Goal: Task Accomplishment & Management: Complete application form

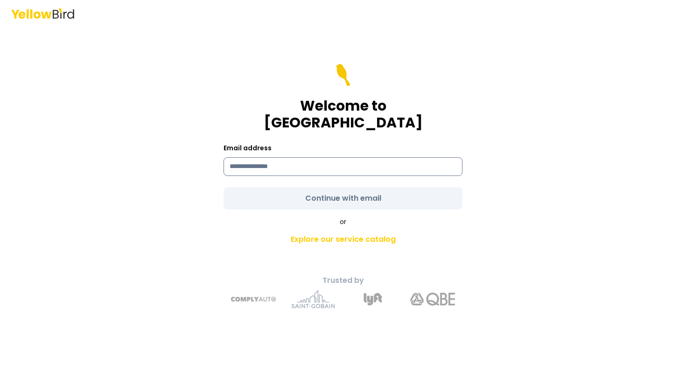
click at [283, 157] on input at bounding box center [342, 166] width 239 height 19
type input "**********"
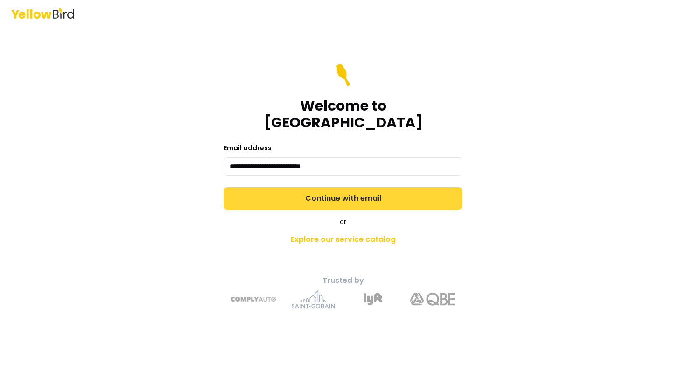
click at [276, 181] on form "**********" at bounding box center [342, 137] width 239 height 146
click at [276, 189] on button "Continue with email" at bounding box center [342, 198] width 239 height 22
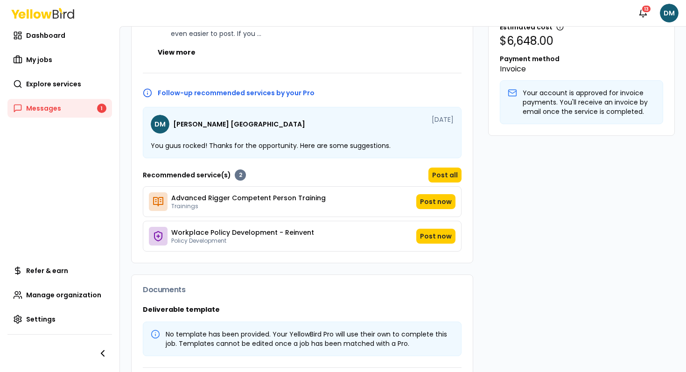
scroll to position [386, 0]
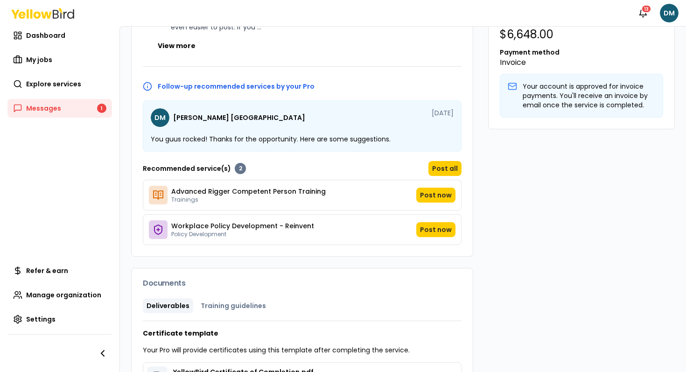
scroll to position [335, 0]
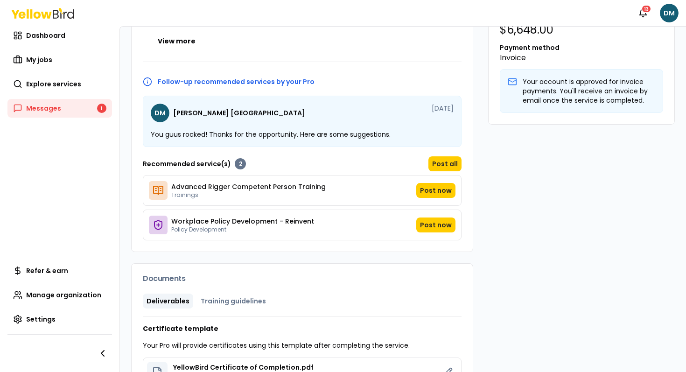
click at [478, 242] on div "Job details Company InversionesMY Location [STREET_ADDRESS] Start date [DATE] S…" at bounding box center [402, 119] width 543 height 699
click at [501, 245] on div "[PERSON_NAME] YellowBird Pro 5 Years Experience assad , [GEOGRAPHIC_DATA] Speak…" at bounding box center [581, 119] width 187 height 699
click at [421, 56] on div "Company InversionesMY Location [STREET_ADDRESS] Start date [DATE] Service type …" at bounding box center [302, 30] width 341 height 444
click at [411, 13] on div "Notifications 13 DM" at bounding box center [343, 13] width 686 height 26
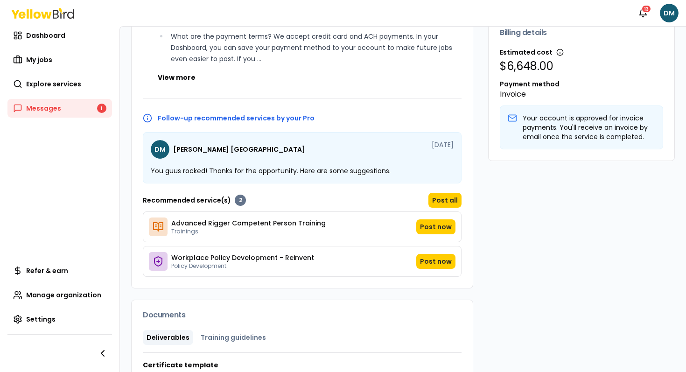
scroll to position [291, 0]
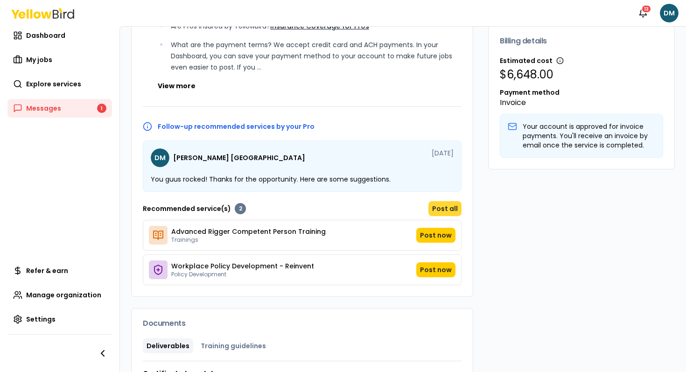
click at [443, 209] on button "Post all" at bounding box center [444, 208] width 33 height 15
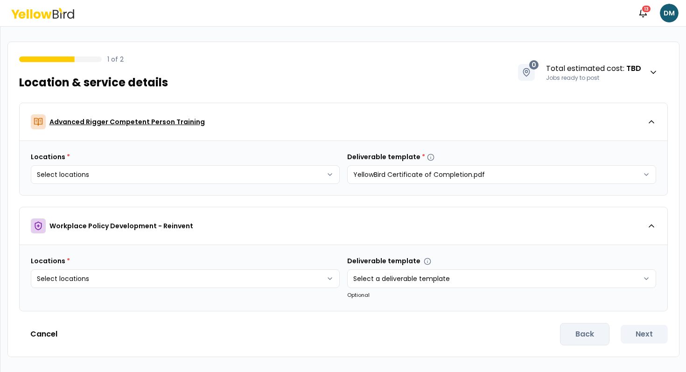
click at [225, 128] on div "Advanced Rigger Competent Person Training" at bounding box center [339, 121] width 616 height 15
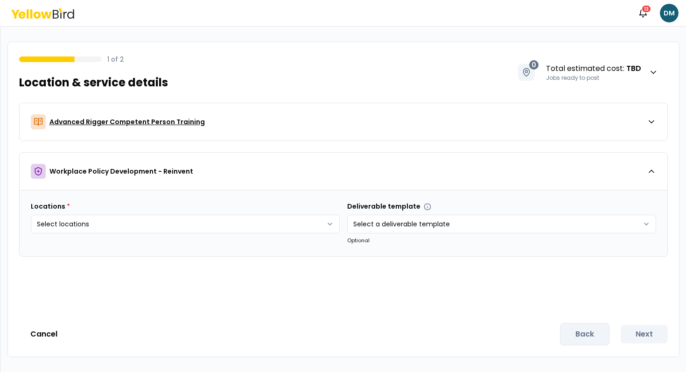
click at [225, 128] on div "Advanced Rigger Competent Person Training" at bounding box center [339, 121] width 616 height 15
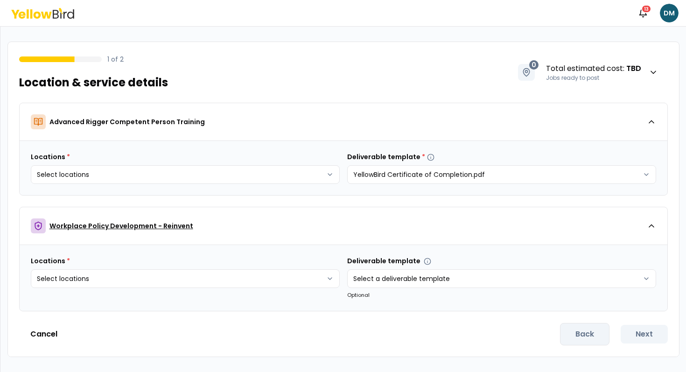
click at [194, 221] on div "Workplace Policy Development - Reinvent" at bounding box center [339, 225] width 616 height 15
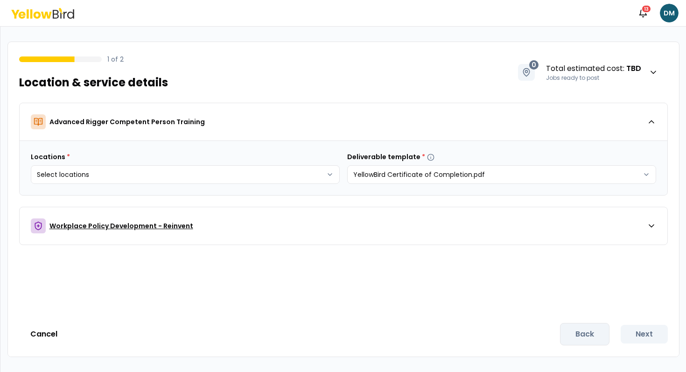
click at [194, 221] on div "Workplace Policy Development - Reinvent" at bounding box center [339, 225] width 616 height 15
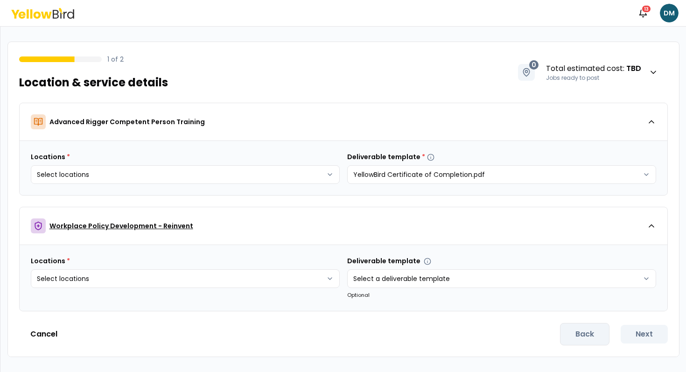
click at [194, 221] on div "Workplace Policy Development - Reinvent" at bounding box center [339, 225] width 616 height 15
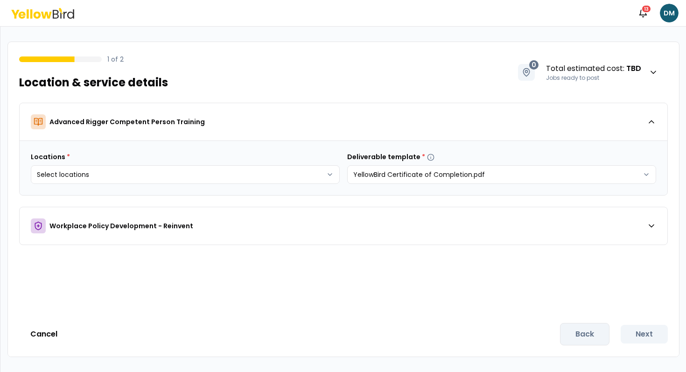
click at [43, 0] on div "Notifications 13 DM" at bounding box center [343, 13] width 686 height 26
click at [42, 4] on div "Notifications 13 DM" at bounding box center [343, 13] width 686 height 26
click at [41, 10] on icon at bounding box center [42, 13] width 63 height 11
